Goal: Information Seeking & Learning: Learn about a topic

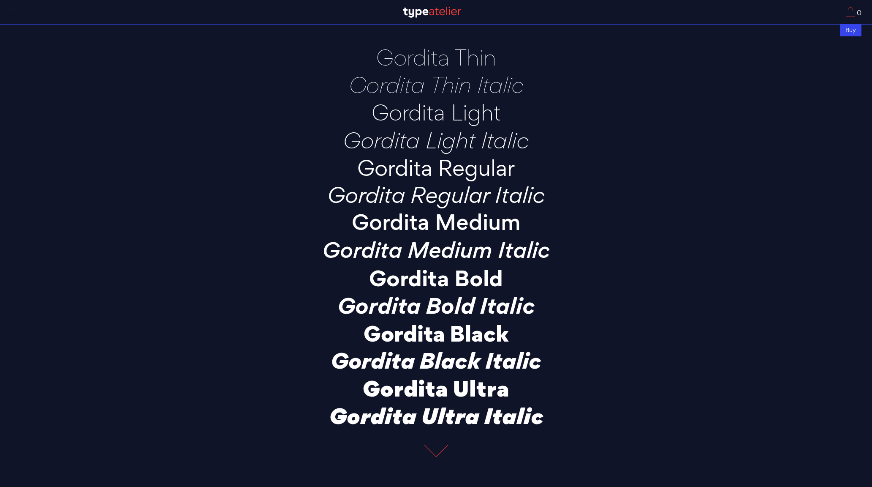
click at [477, 179] on p "Gordita Regular" at bounding box center [436, 167] width 296 height 23
drag, startPoint x: 473, startPoint y: 166, endPoint x: 409, endPoint y: 149, distance: 66.3
click at [409, 149] on div "Gordita Thin Gordita Thin Italic Gordita Light Gordita Light Italic Gordita Reg…" at bounding box center [436, 236] width 296 height 381
click at [370, 136] on p "Gordita Light Italic" at bounding box center [436, 139] width 296 height 23
drag, startPoint x: 454, startPoint y: 166, endPoint x: 440, endPoint y: 166, distance: 13.1
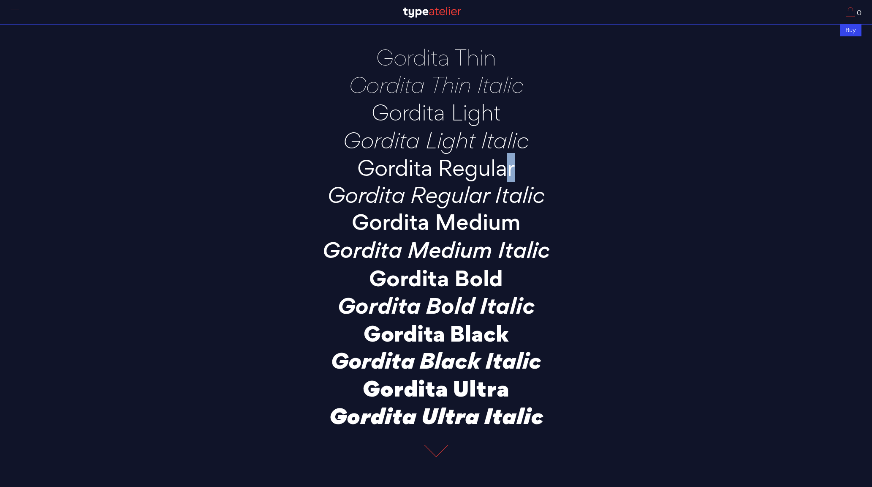
click at [440, 166] on p "Gordita Regular" at bounding box center [436, 167] width 296 height 23
click at [465, 172] on p "Gordita Regular" at bounding box center [436, 167] width 296 height 23
